Goal: Task Accomplishment & Management: Manage account settings

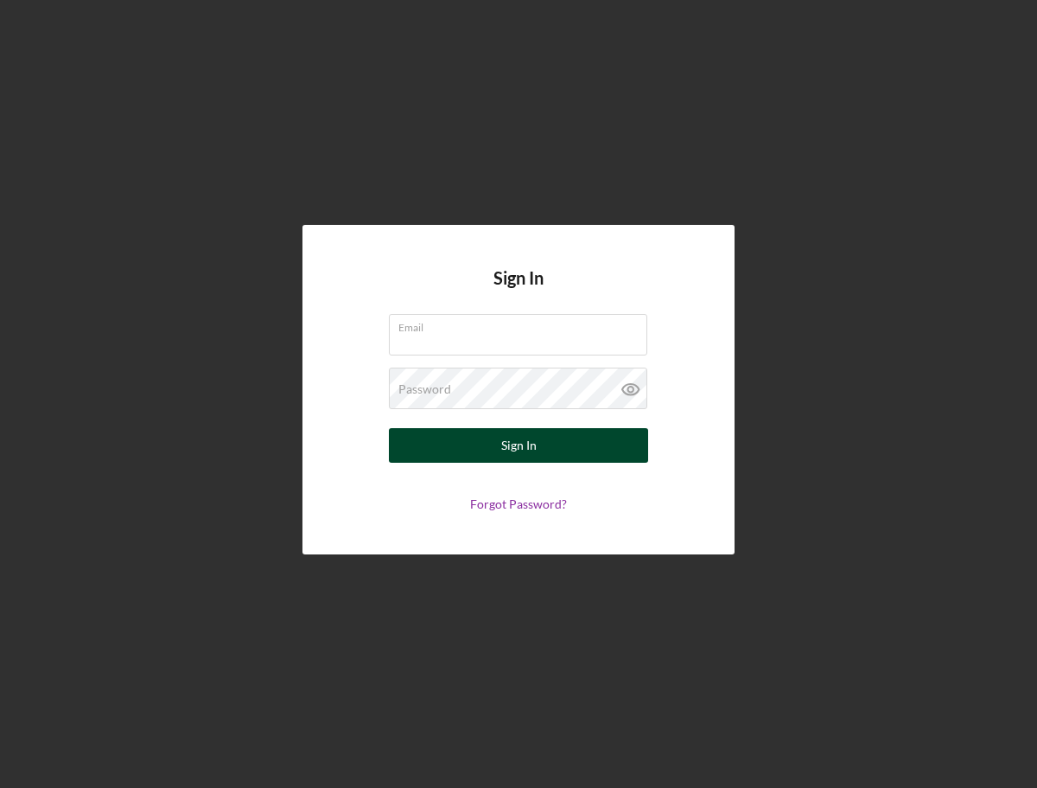
type input "[EMAIL_ADDRESS][DOMAIN_NAME]"
click at [532, 443] on div "Sign In" at bounding box center [518, 445] width 35 height 35
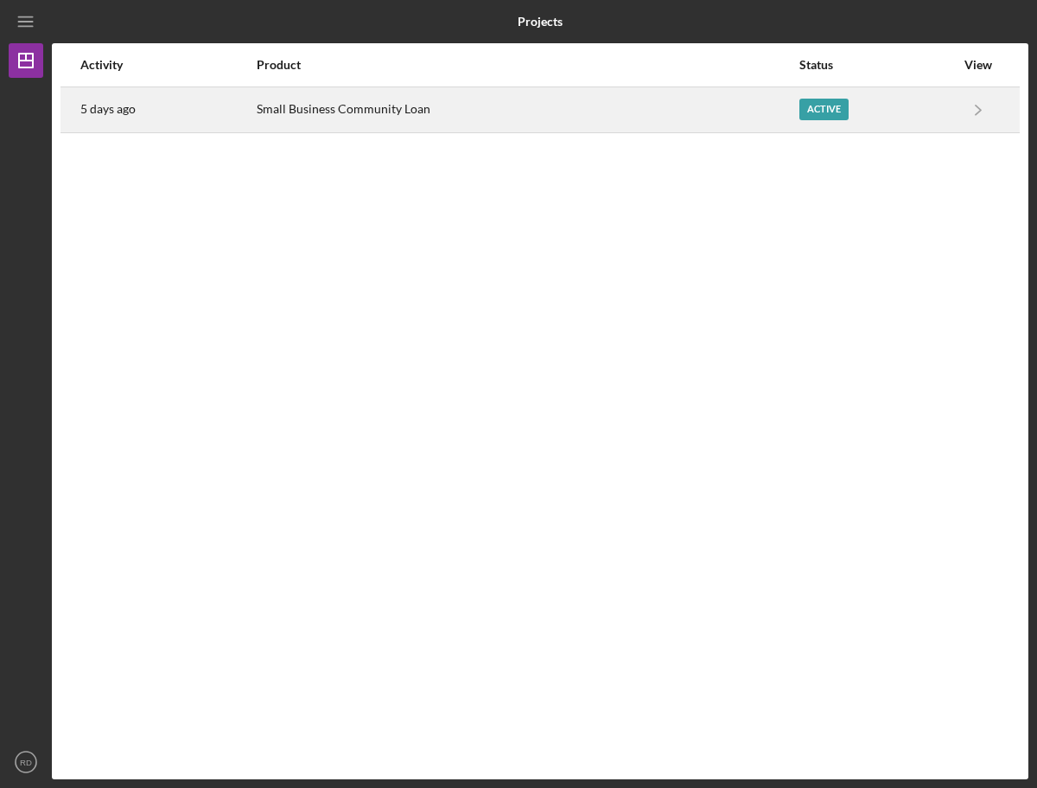
click at [426, 101] on div "Small Business Community Loan" at bounding box center [527, 109] width 541 height 43
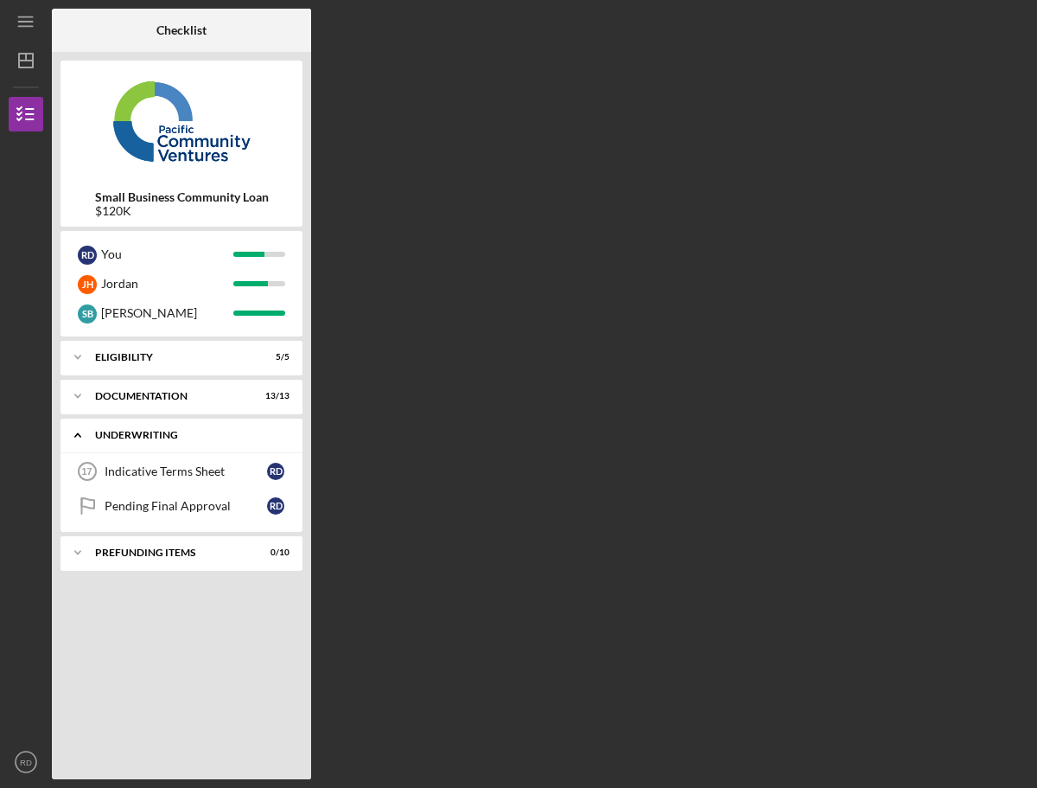
click at [130, 438] on div "Underwriting" at bounding box center [188, 435] width 186 height 10
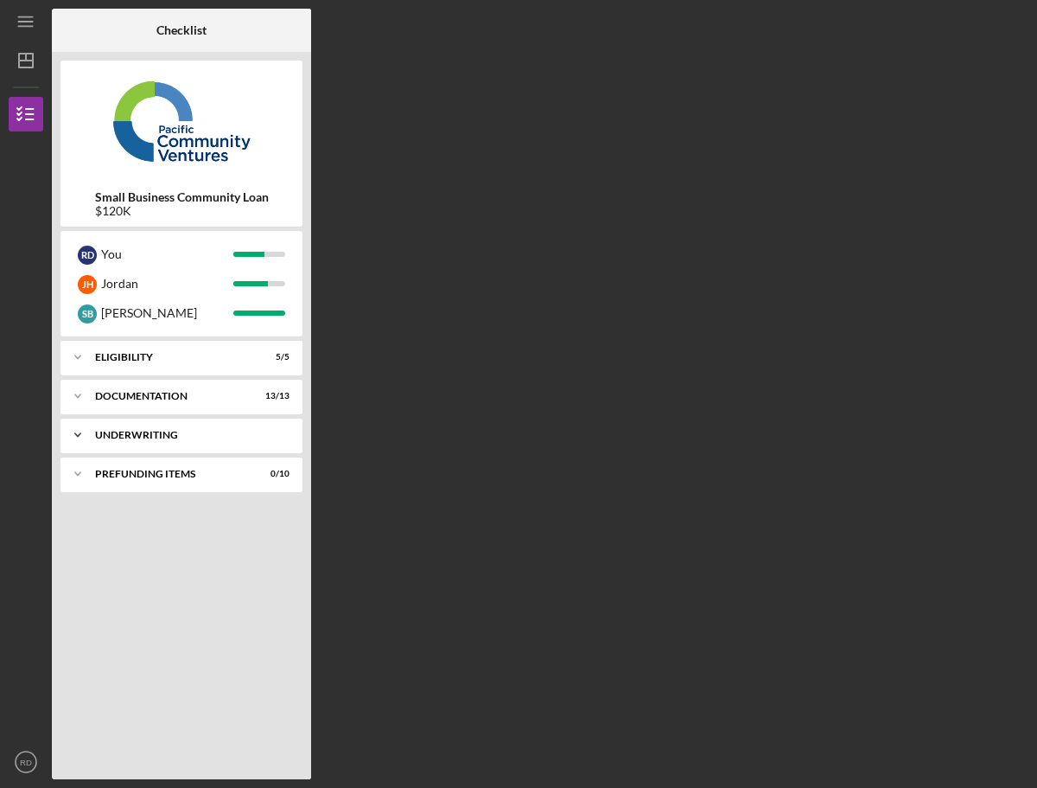
click at [132, 434] on div "Underwriting" at bounding box center [188, 435] width 186 height 10
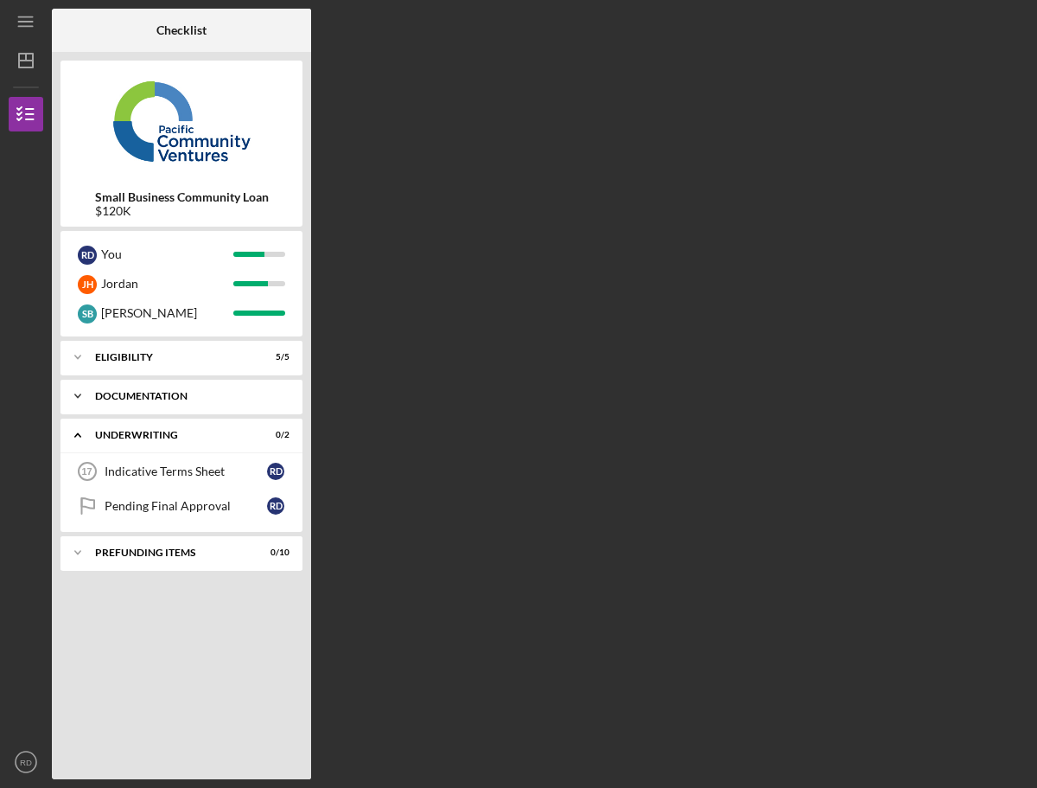
click at [162, 400] on div "Documentation" at bounding box center [188, 396] width 186 height 10
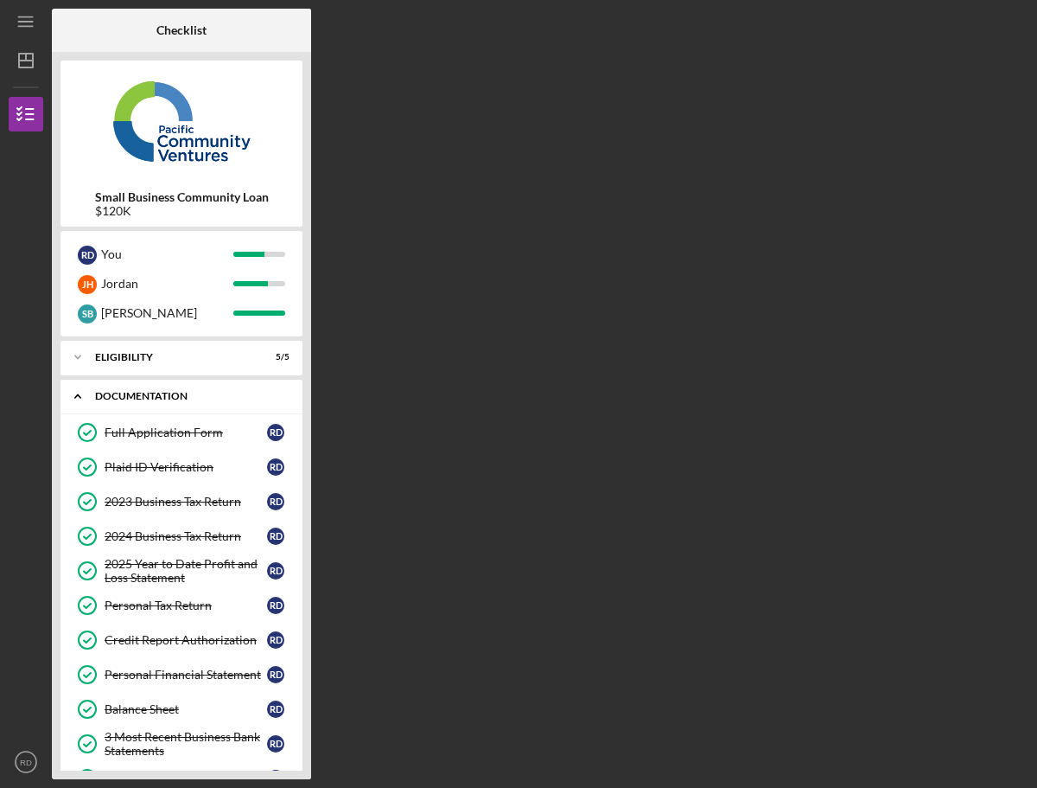
click at [188, 399] on div "Documentation" at bounding box center [188, 396] width 186 height 10
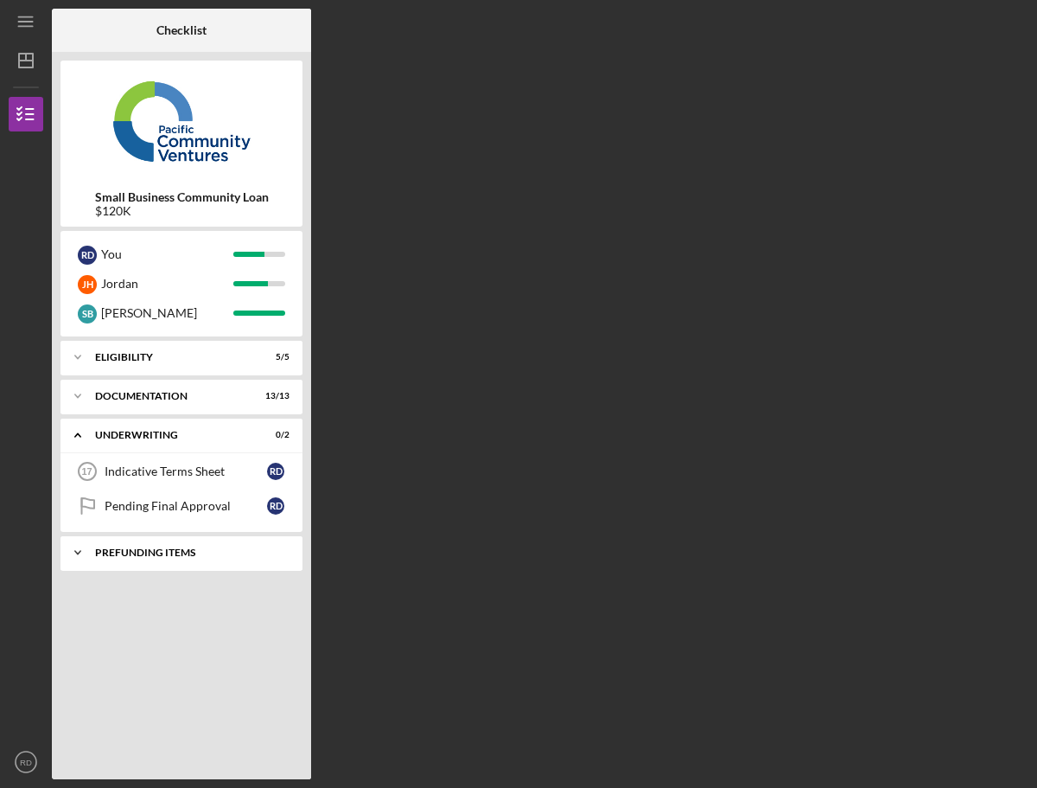
click at [134, 558] on div "Icon/Expander Prefunding Items 0 / 10" at bounding box center [182, 552] width 242 height 35
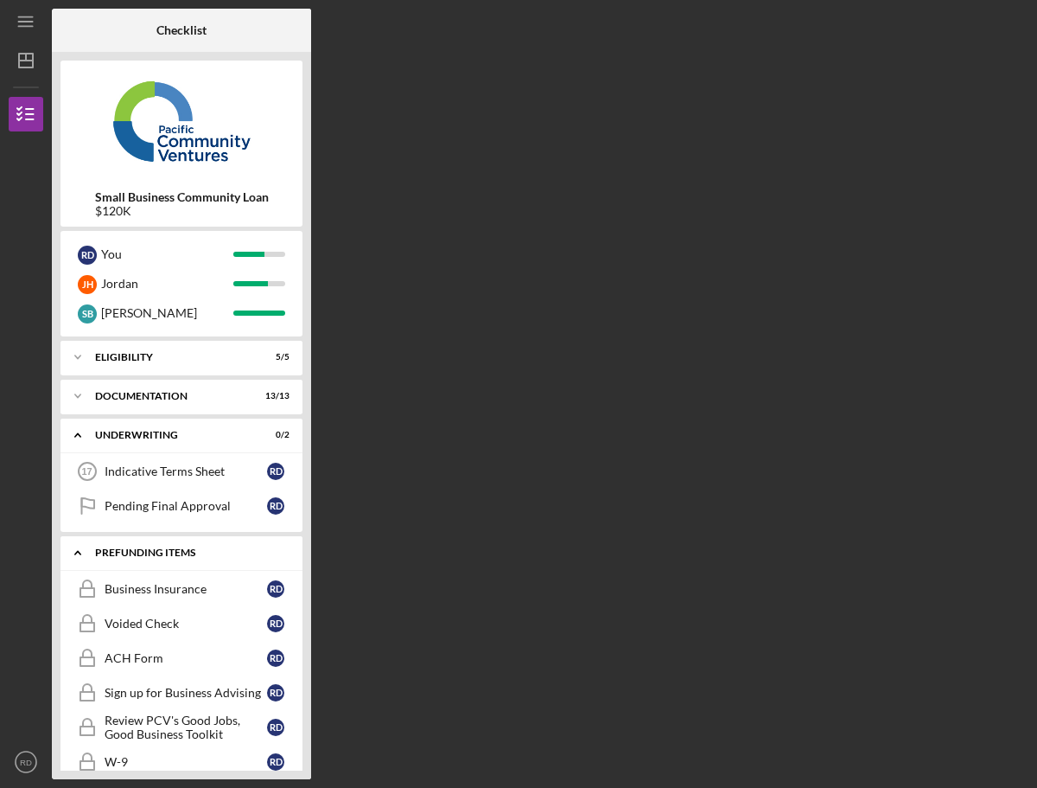
click at [210, 559] on div "Icon/Expander Prefunding Items 0 / 10" at bounding box center [182, 552] width 242 height 35
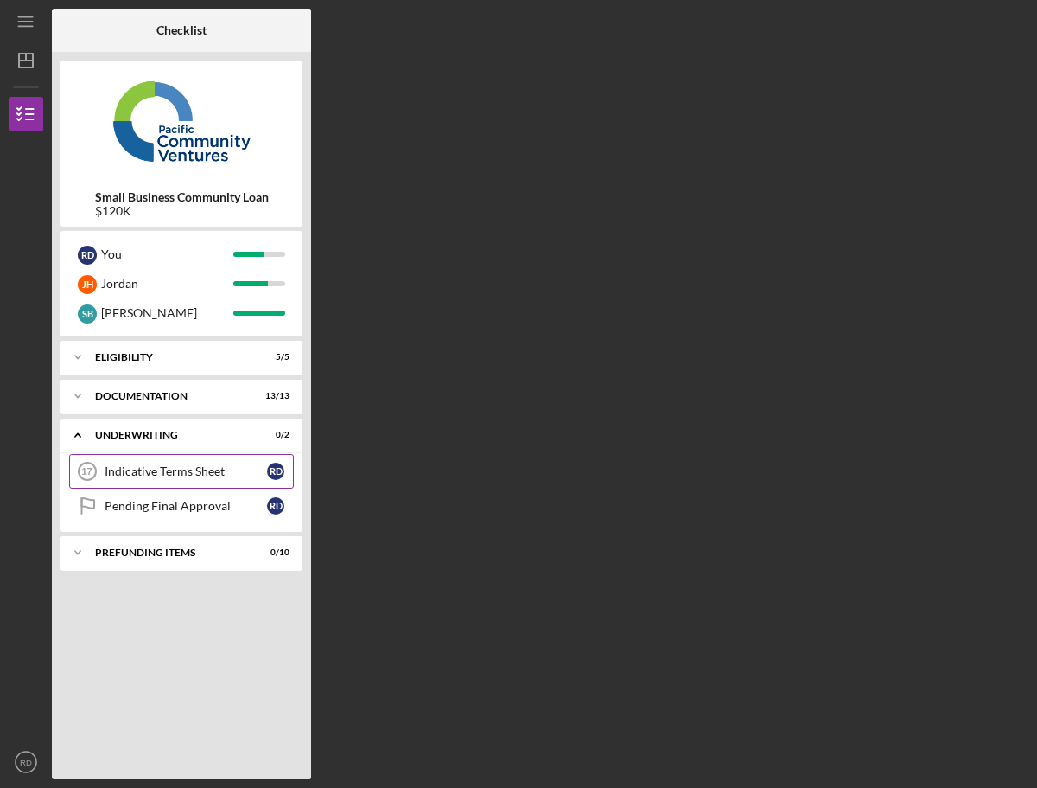
click at [199, 474] on div "Indicative Terms Sheet" at bounding box center [186, 471] width 163 height 14
